Goal: Task Accomplishment & Management: Use online tool/utility

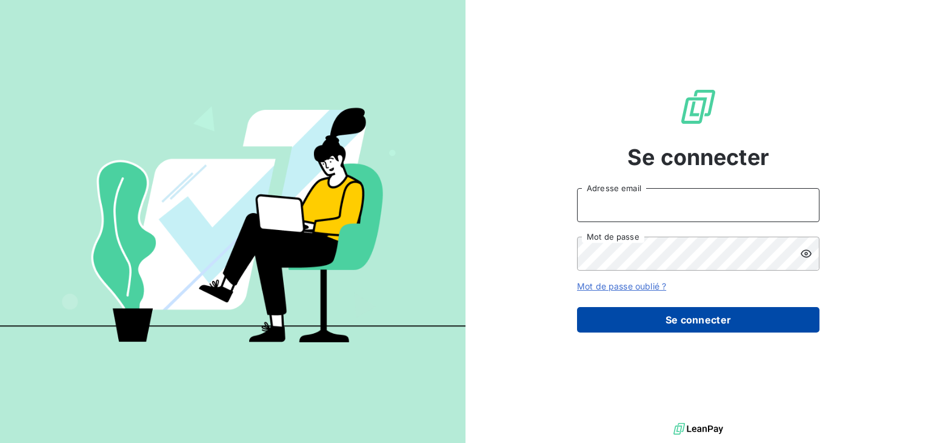
type input "[EMAIL_ADDRESS][DOMAIN_NAME]"
click at [698, 324] on button "Se connecter" at bounding box center [698, 319] width 242 height 25
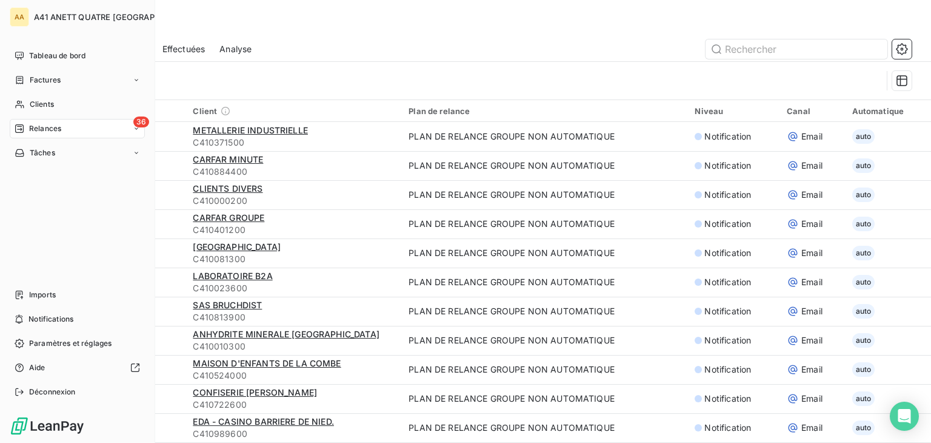
click at [61, 133] on span "Relances" at bounding box center [45, 128] width 32 height 11
click at [30, 126] on span "Relances" at bounding box center [45, 128] width 32 height 11
click at [27, 128] on div "Relances" at bounding box center [38, 128] width 47 height 11
click at [118, 125] on div "36 Relances" at bounding box center [77, 128] width 135 height 19
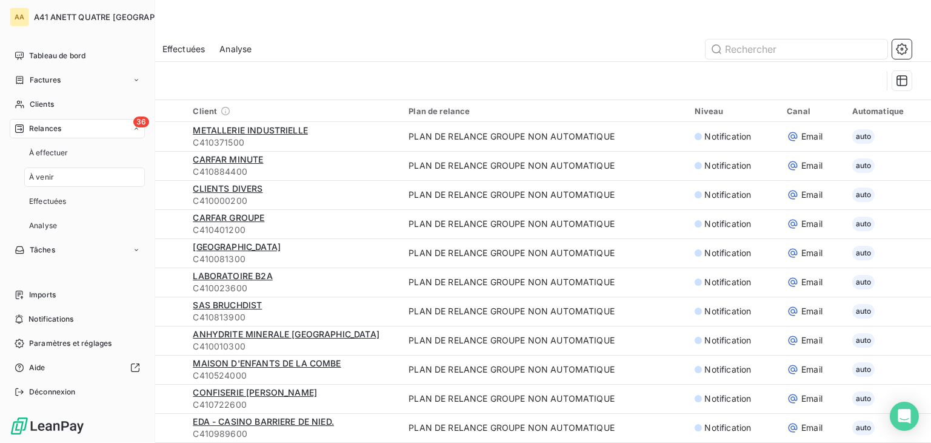
click at [92, 174] on div "À venir" at bounding box center [84, 176] width 121 height 19
click at [34, 123] on span "Relances" at bounding box center [45, 128] width 32 height 11
click at [34, 149] on span "À effectuer" at bounding box center [48, 152] width 39 height 11
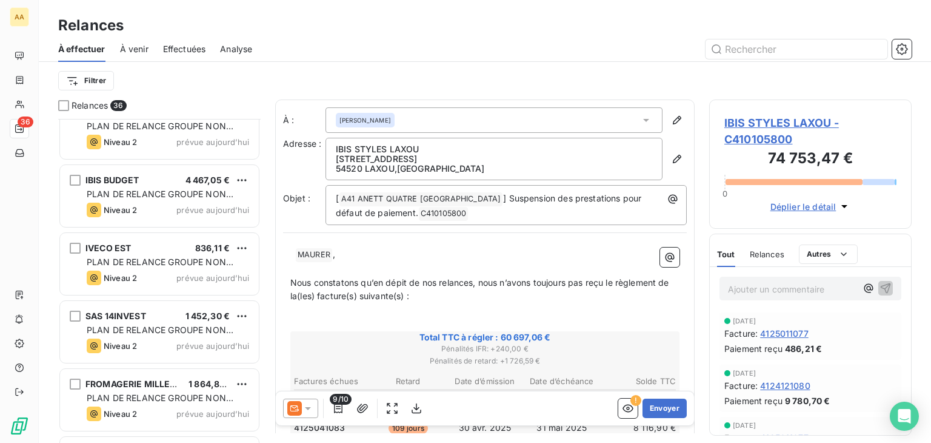
scroll to position [2120, 0]
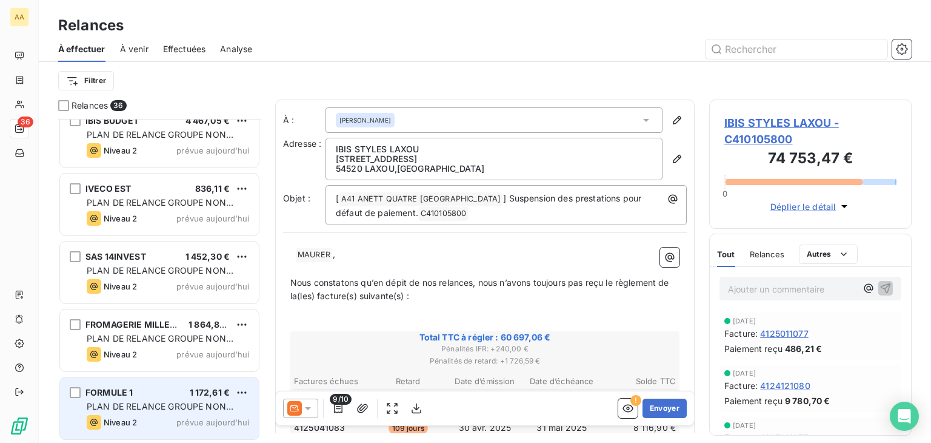
click at [191, 413] on div "FORMULE 1 1 172,61 € PLAN DE RELANCE GROUPE NON AUTOMATIQUE Niveau 2 prévue [DA…" at bounding box center [159, 408] width 199 height 62
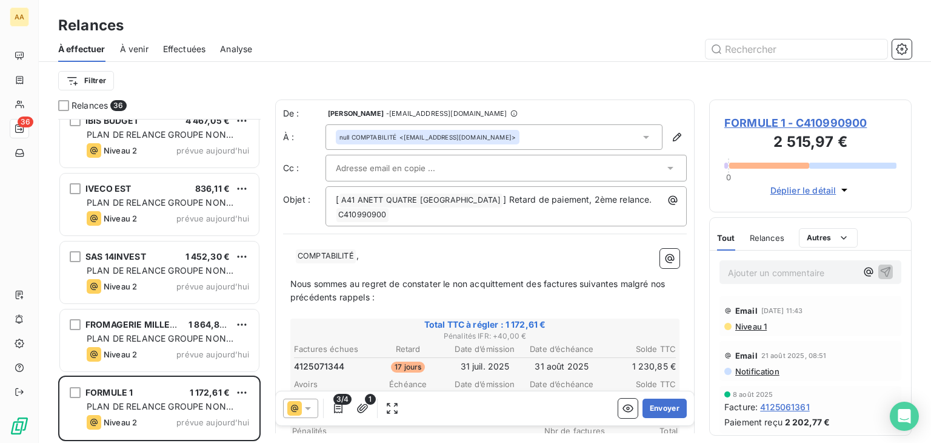
click at [641, 134] on icon at bounding box center [646, 137] width 12 height 12
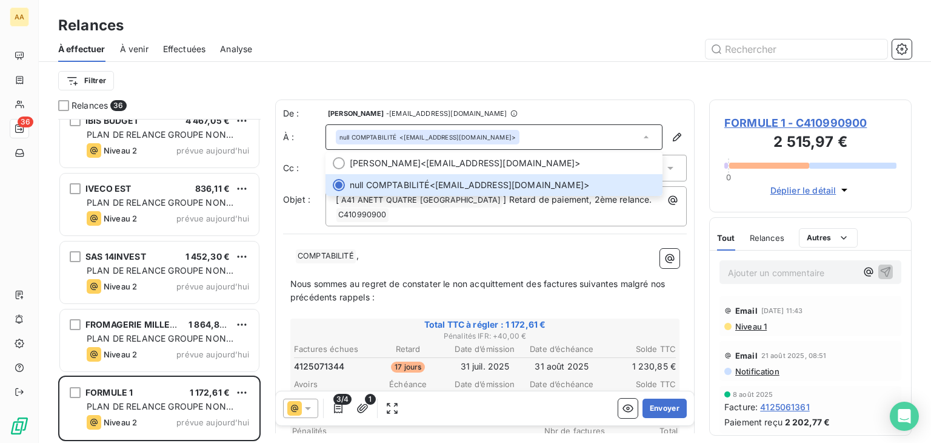
click at [405, 256] on p "﻿ ﻿ ﻿ COMPTABILITÉ ﻿ ," at bounding box center [484, 256] width 389 height 15
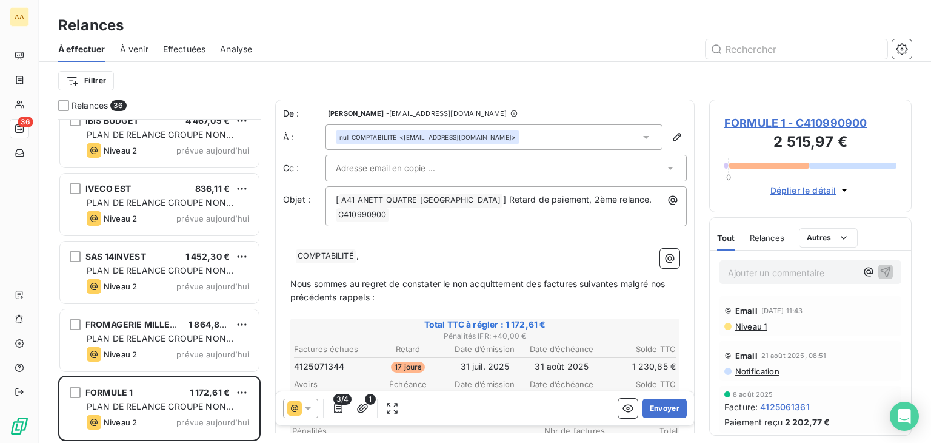
click at [298, 250] on span "COMPTABILITÉ ﻿" at bounding box center [326, 256] width 60 height 14
click at [299, 253] on span "COMPTABILITÉ ﻿" at bounding box center [326, 256] width 60 height 14
click at [372, 256] on p "﻿ ﻿ ﻿ COMPTABILITÉ ﻿ ," at bounding box center [484, 256] width 389 height 15
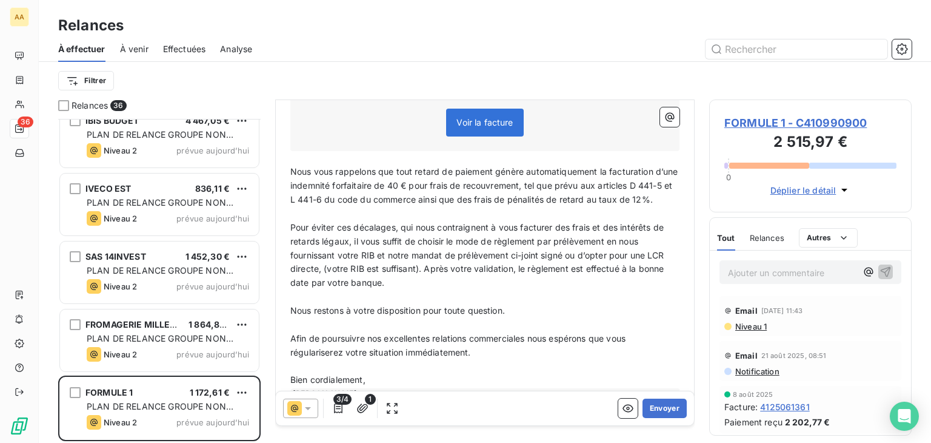
scroll to position [413, 0]
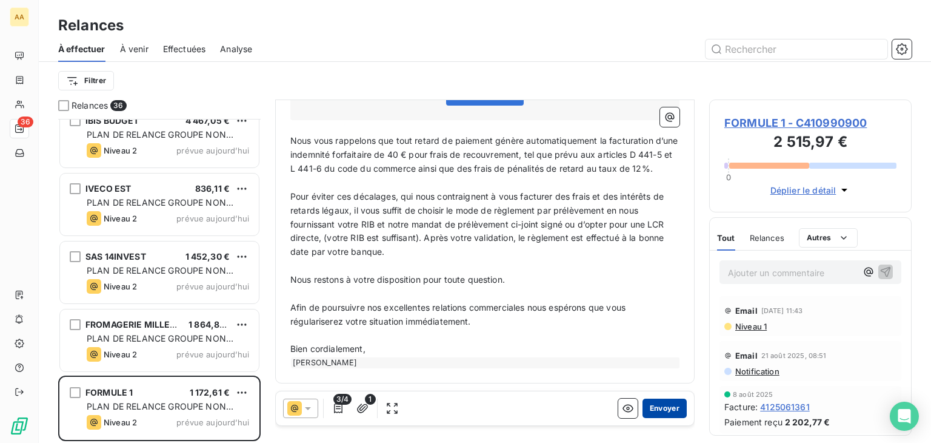
click at [656, 409] on button "Envoyer" at bounding box center [665, 407] width 44 height 19
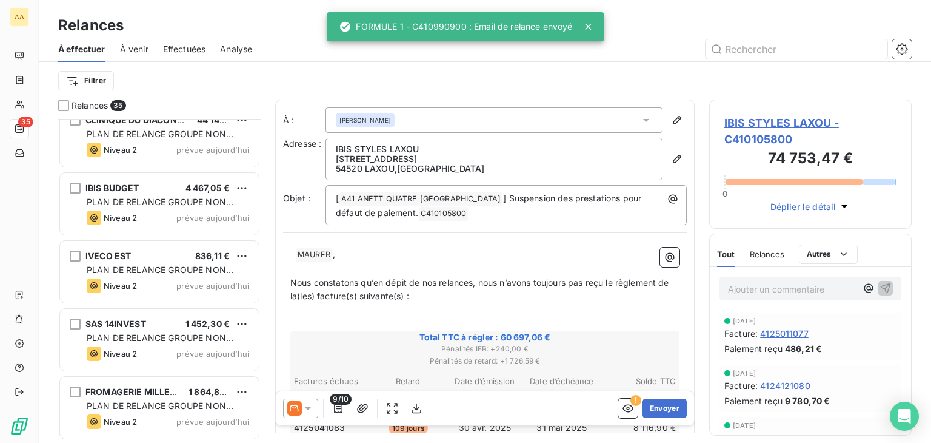
scroll to position [2052, 0]
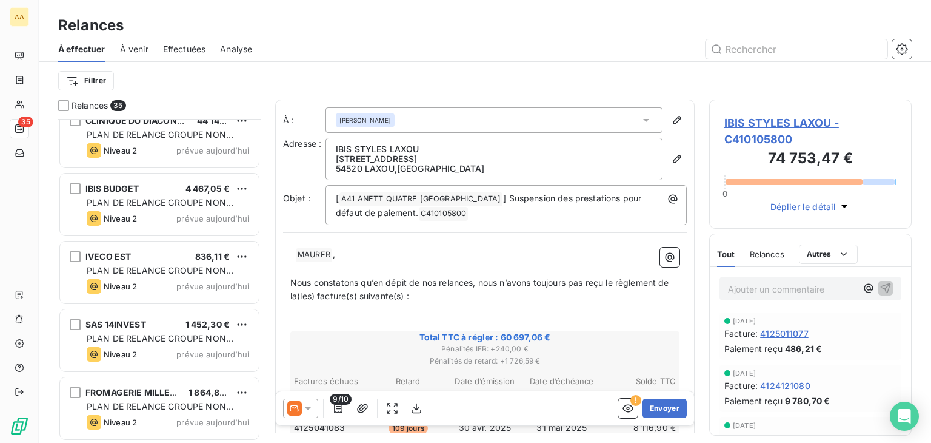
click at [645, 121] on div "[PERSON_NAME]" at bounding box center [494, 119] width 337 height 25
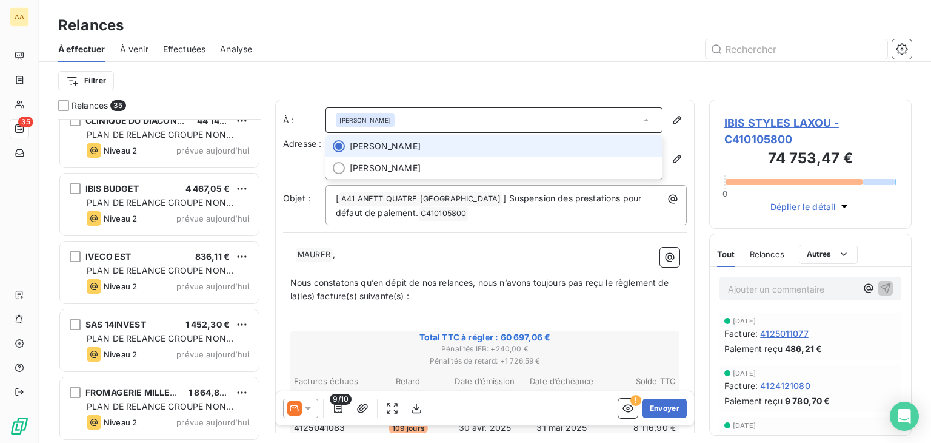
click at [389, 115] on div "[PERSON_NAME]" at bounding box center [365, 120] width 59 height 15
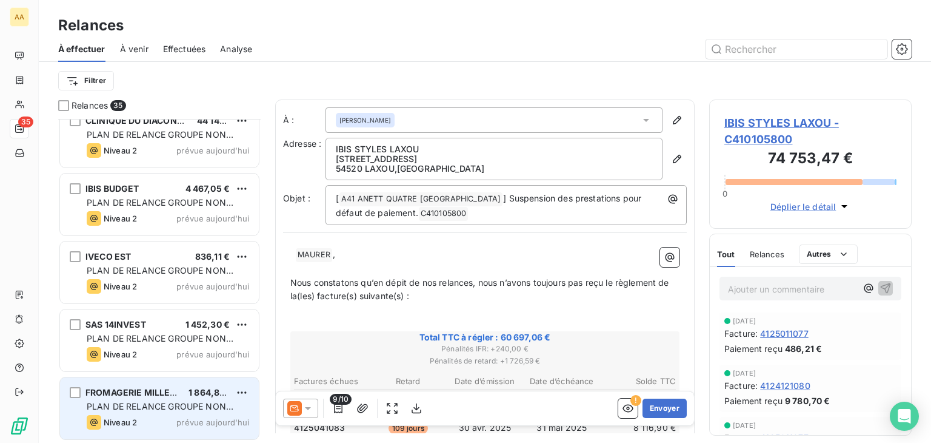
click at [124, 395] on span "FROMAGERIE MILLERET" at bounding box center [135, 392] width 101 height 10
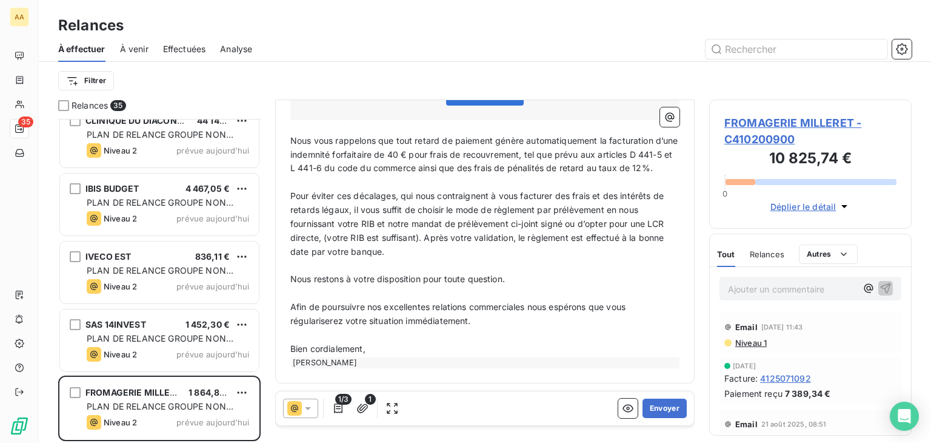
scroll to position [365, 0]
click at [658, 409] on button "Envoyer" at bounding box center [665, 407] width 44 height 19
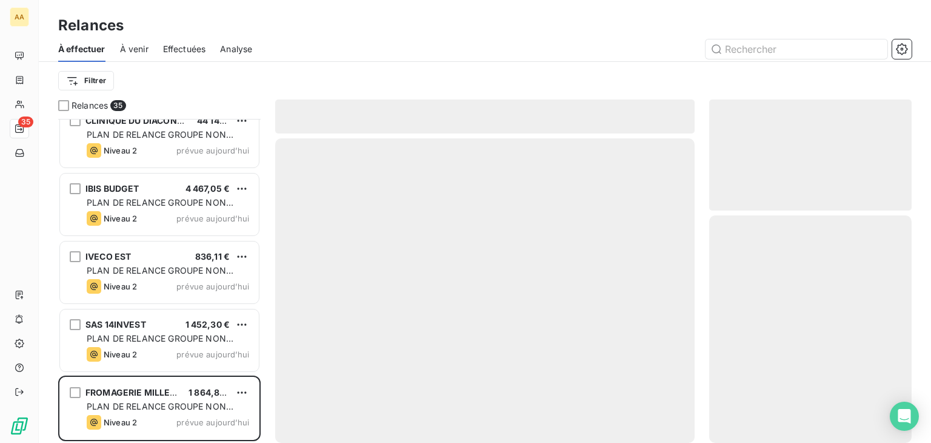
scroll to position [1985, 0]
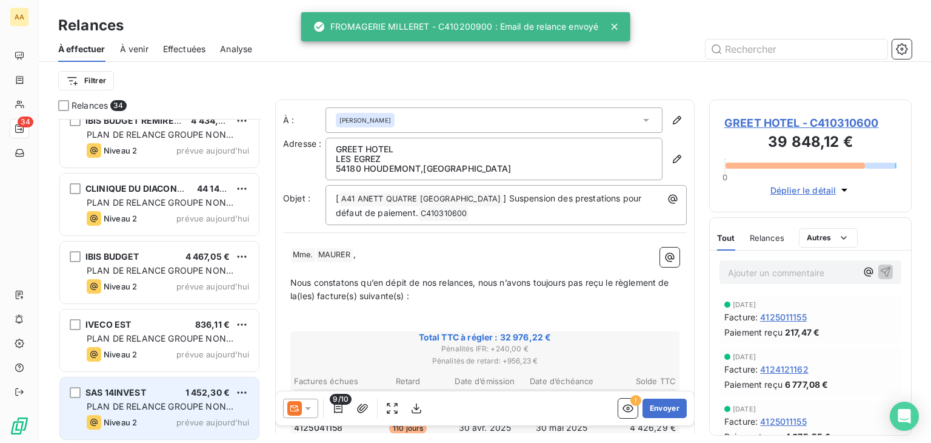
click at [162, 402] on span "PLAN DE RELANCE GROUPE NON AUTOMATIQUE" at bounding box center [160, 412] width 147 height 22
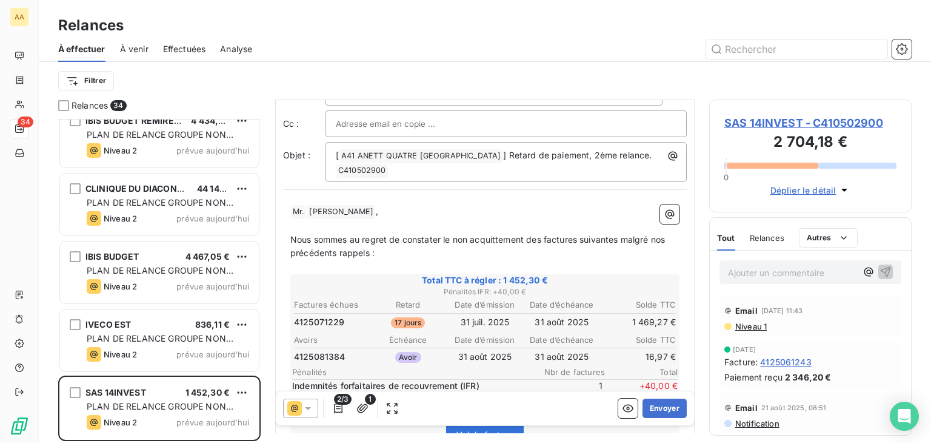
scroll to position [121, 0]
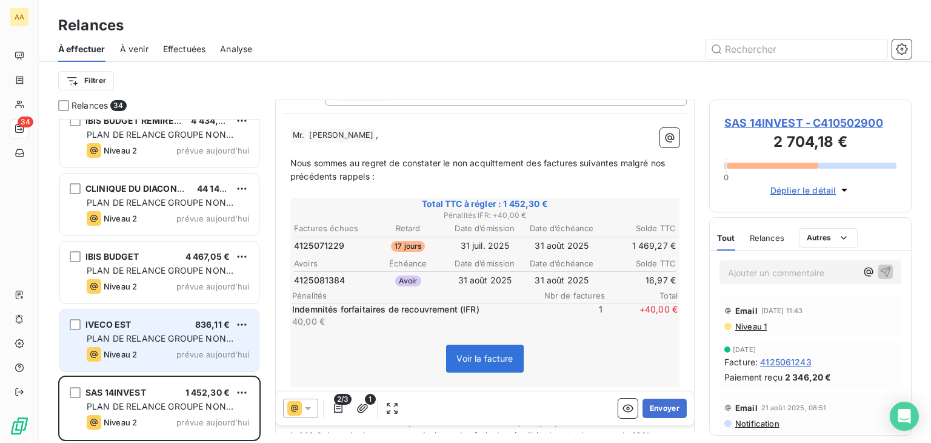
click at [174, 332] on div "PLAN DE RELANCE GROUPE NON AUTOMATIQUE" at bounding box center [168, 338] width 162 height 12
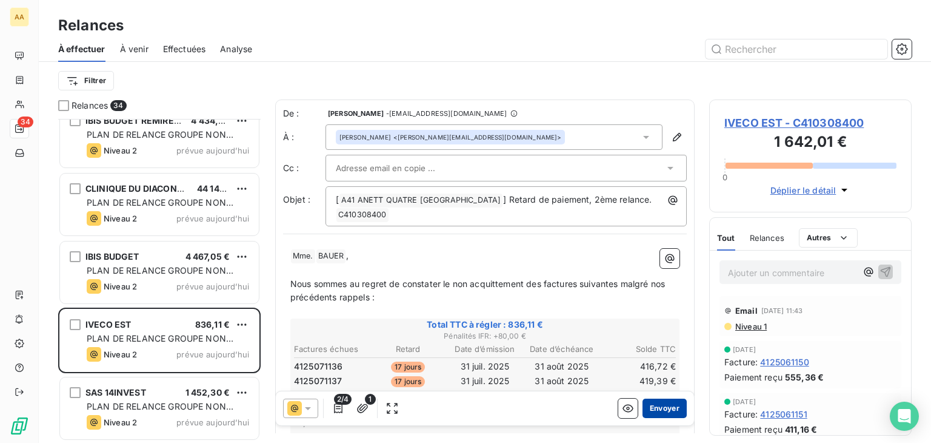
click at [663, 404] on button "Envoyer" at bounding box center [665, 407] width 44 height 19
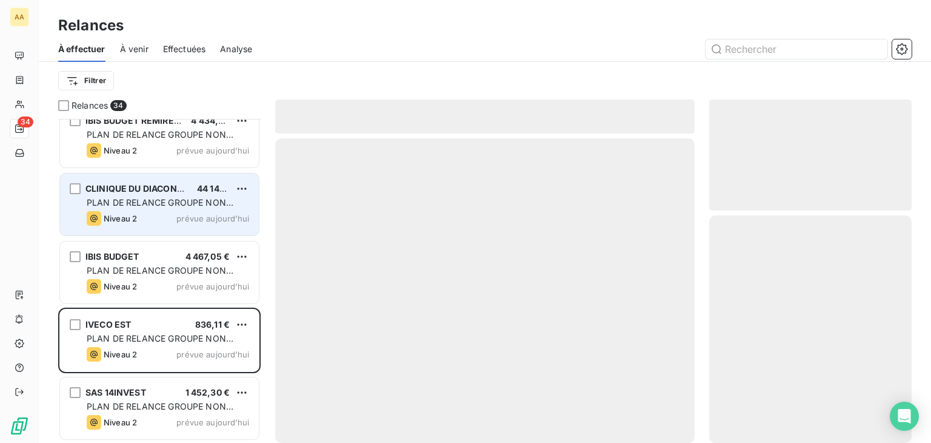
scroll to position [1917, 0]
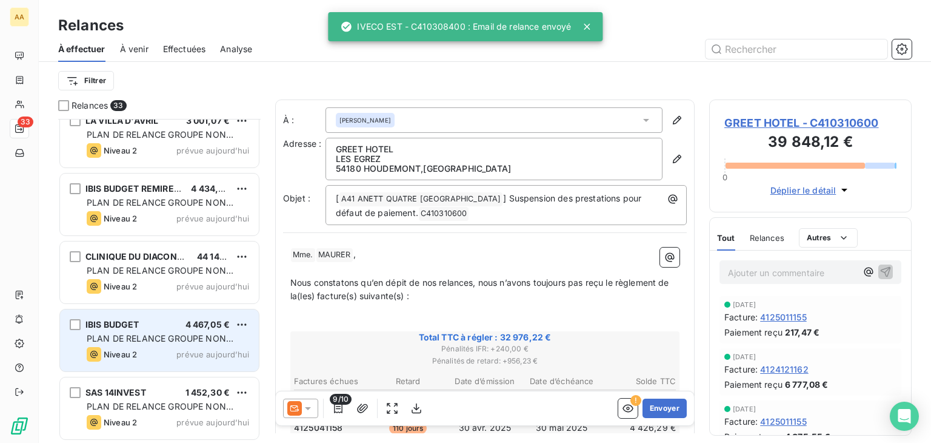
click at [182, 326] on div "IBIS BUDGET 4 467,05 €" at bounding box center [168, 324] width 162 height 11
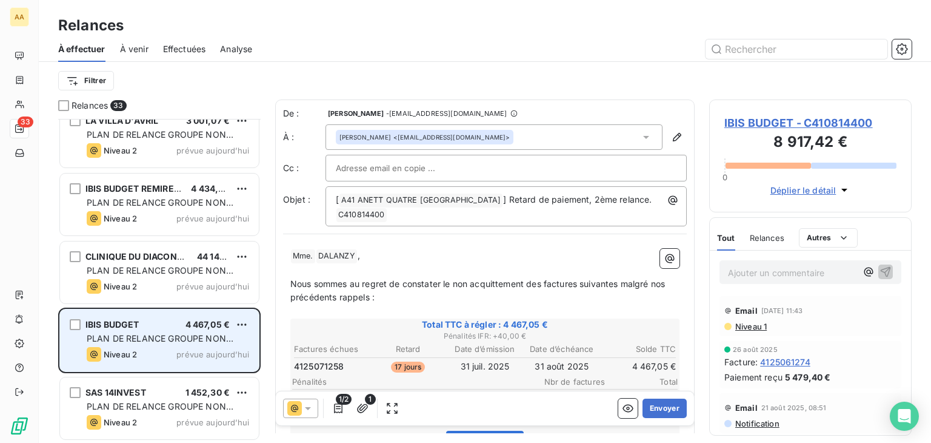
click at [205, 344] on div "IBIS BUDGET 4 467,05 € PLAN DE RELANCE GROUPE NON AUTOMATIQUE Niveau 2 prévue […" at bounding box center [159, 340] width 199 height 62
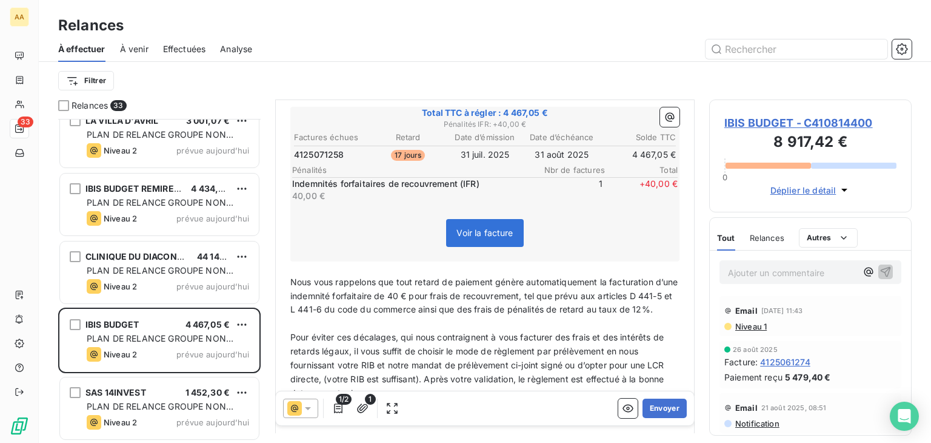
scroll to position [183, 0]
